Goal: Find specific page/section

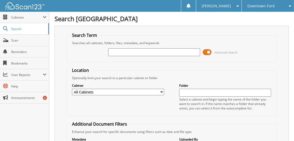
click at [124, 52] on input "text" at bounding box center [154, 52] width 92 height 8
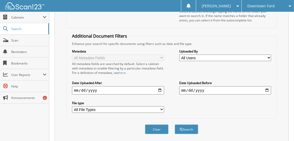
scroll to position [100, 0]
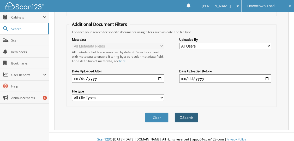
type input "32511"
click at [186, 113] on button "Search" at bounding box center [186, 118] width 23 height 10
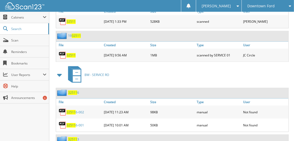
scroll to position [208, 0]
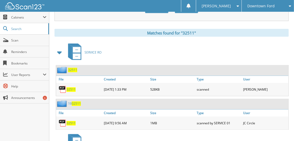
click at [70, 87] on span "32511" at bounding box center [70, 89] width 9 height 4
